Goal: Transaction & Acquisition: Purchase product/service

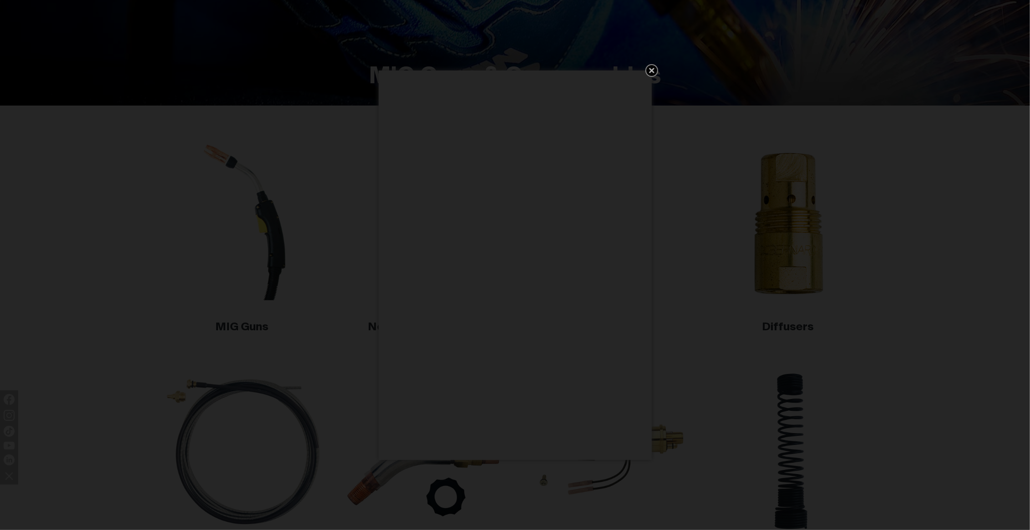
scroll to position [182, 0]
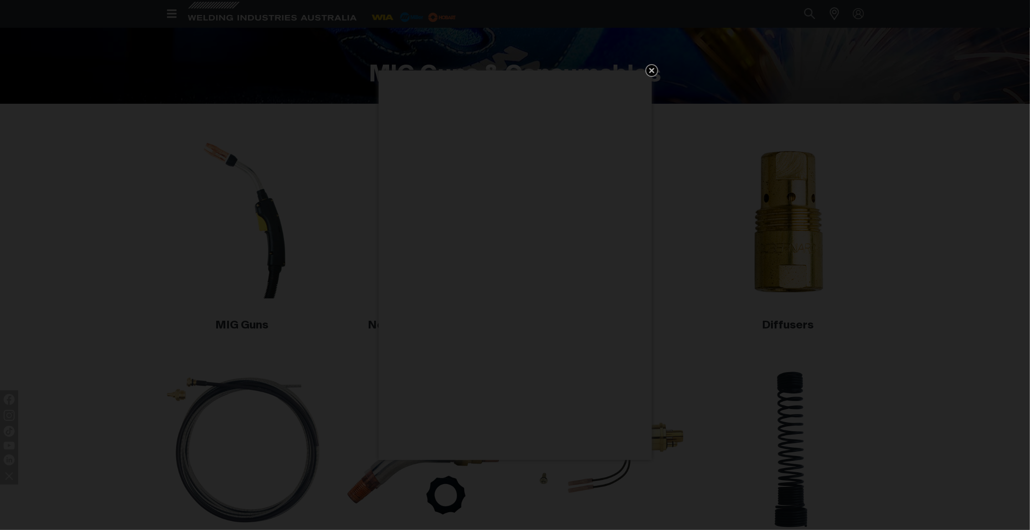
click at [649, 69] on icon "Get 5 WIA Welding Guides Free!" at bounding box center [651, 70] width 5 height 5
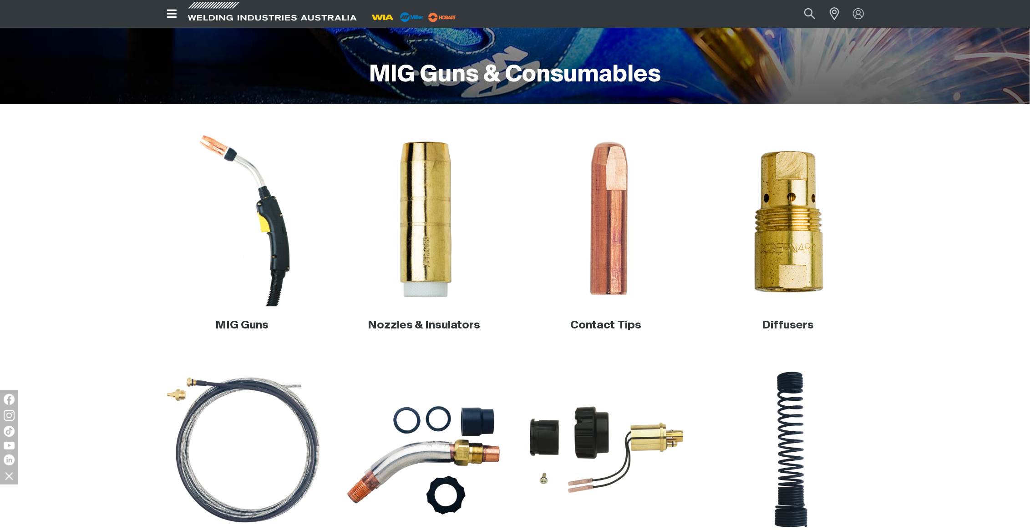
click at [262, 250] on img at bounding box center [242, 219] width 174 height 174
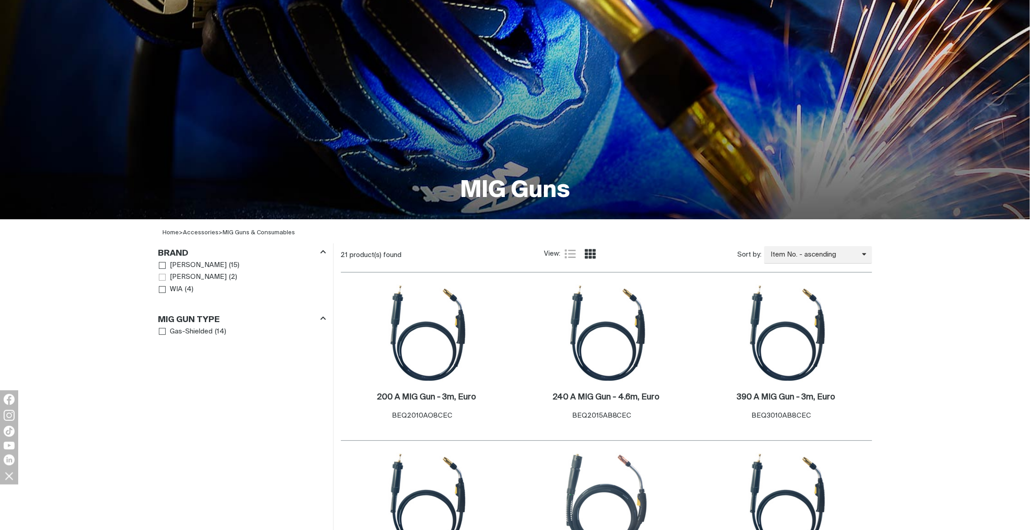
scroll to position [136, 0]
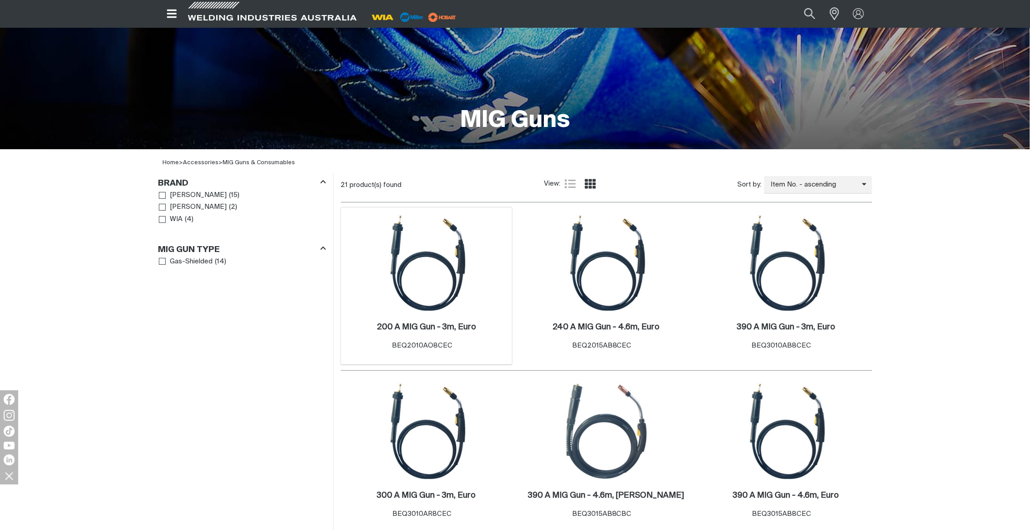
scroll to position [227, 0]
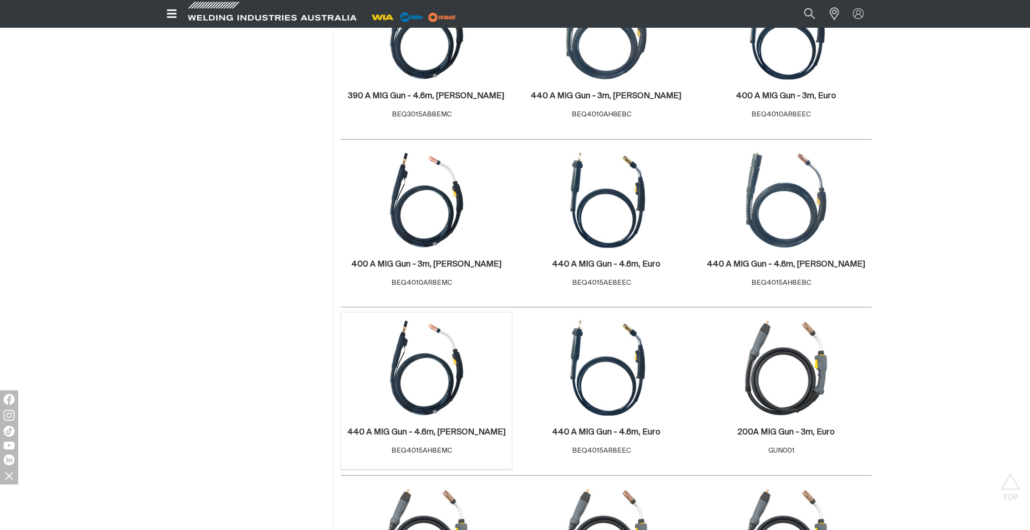
scroll to position [728, 0]
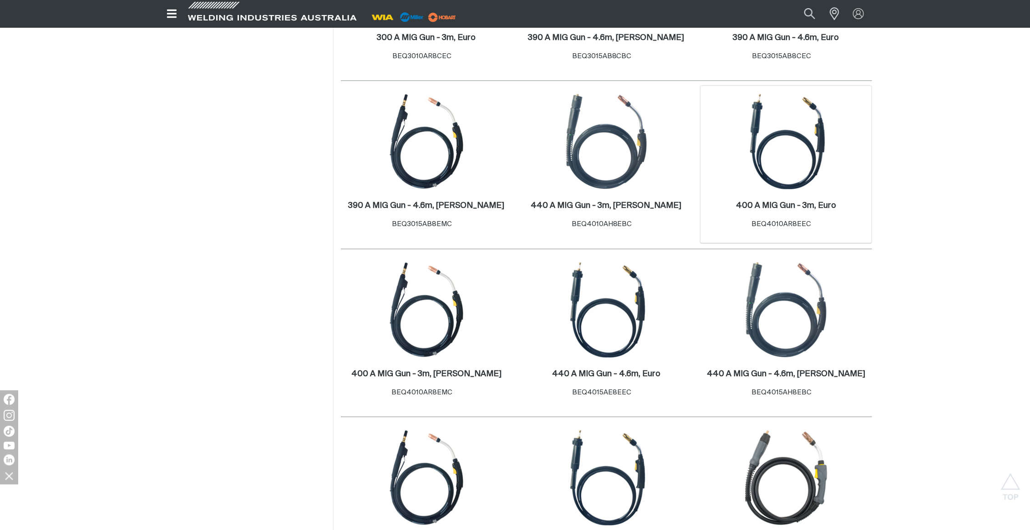
scroll to position [591, 0]
